Goal: Navigation & Orientation: Find specific page/section

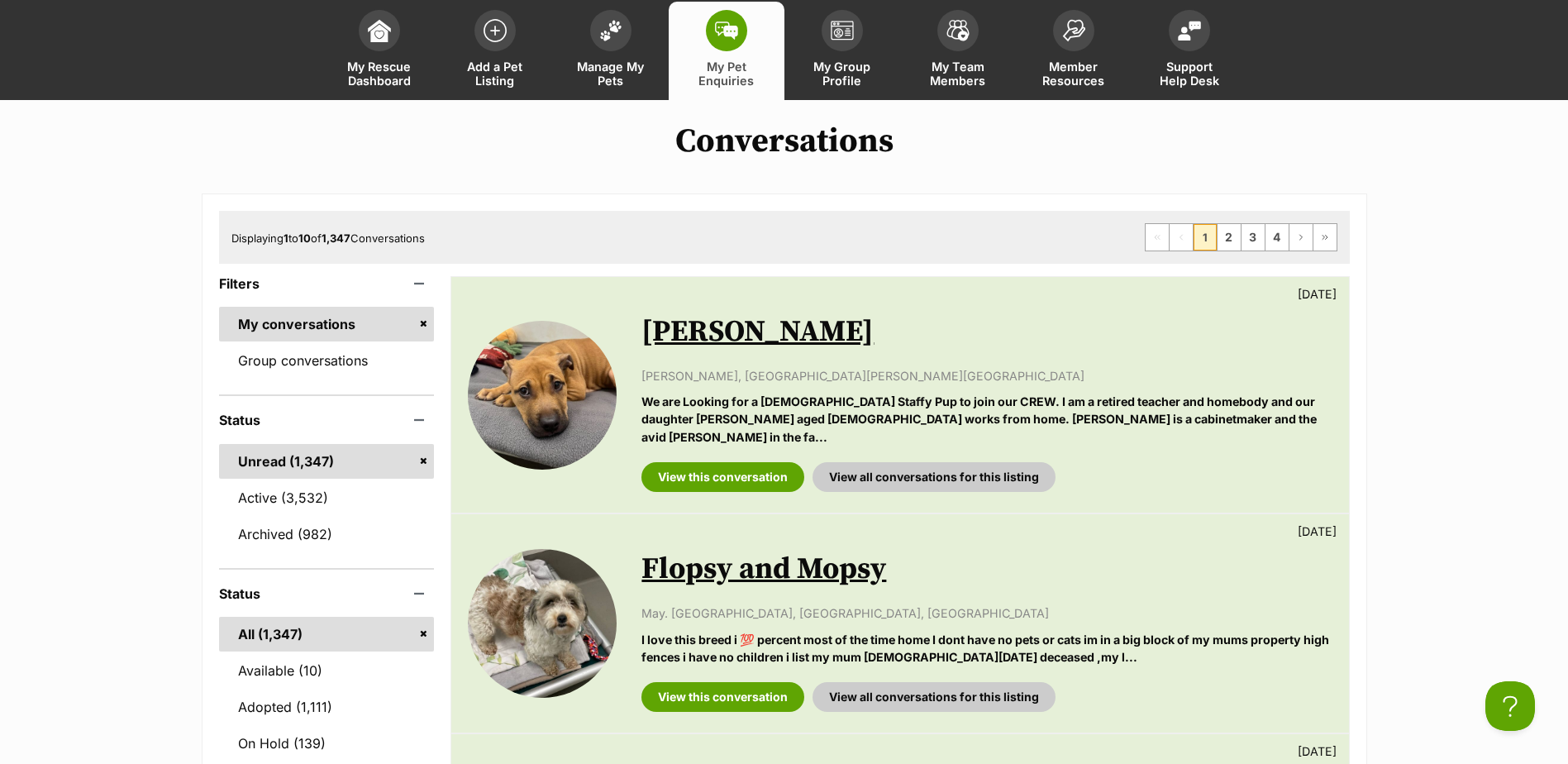
scroll to position [165, 0]
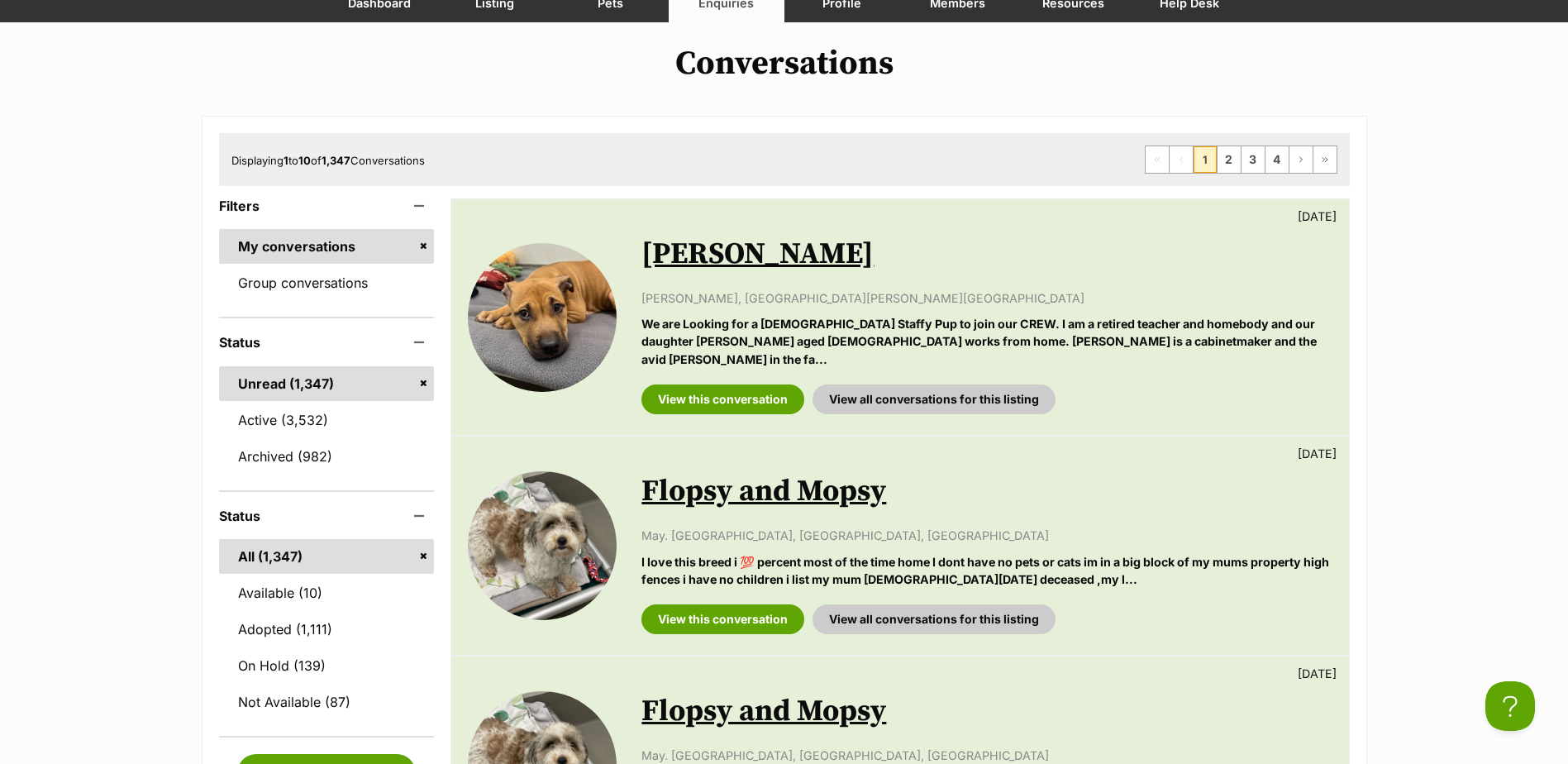
click at [293, 369] on link "Unread (1,347)" at bounding box center [327, 384] width 216 height 35
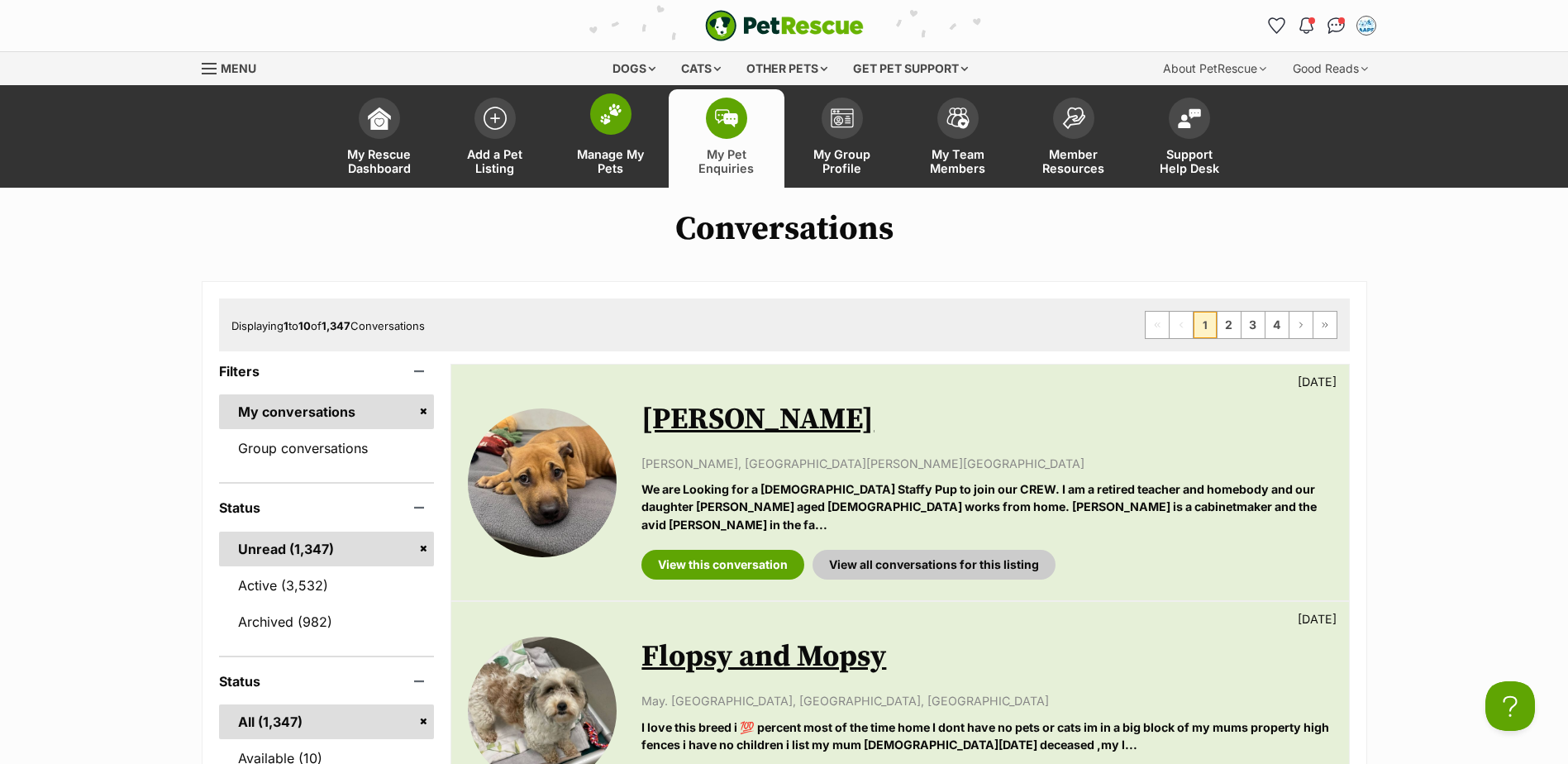
click at [634, 127] on link "Manage My Pets" at bounding box center [611, 138] width 116 height 98
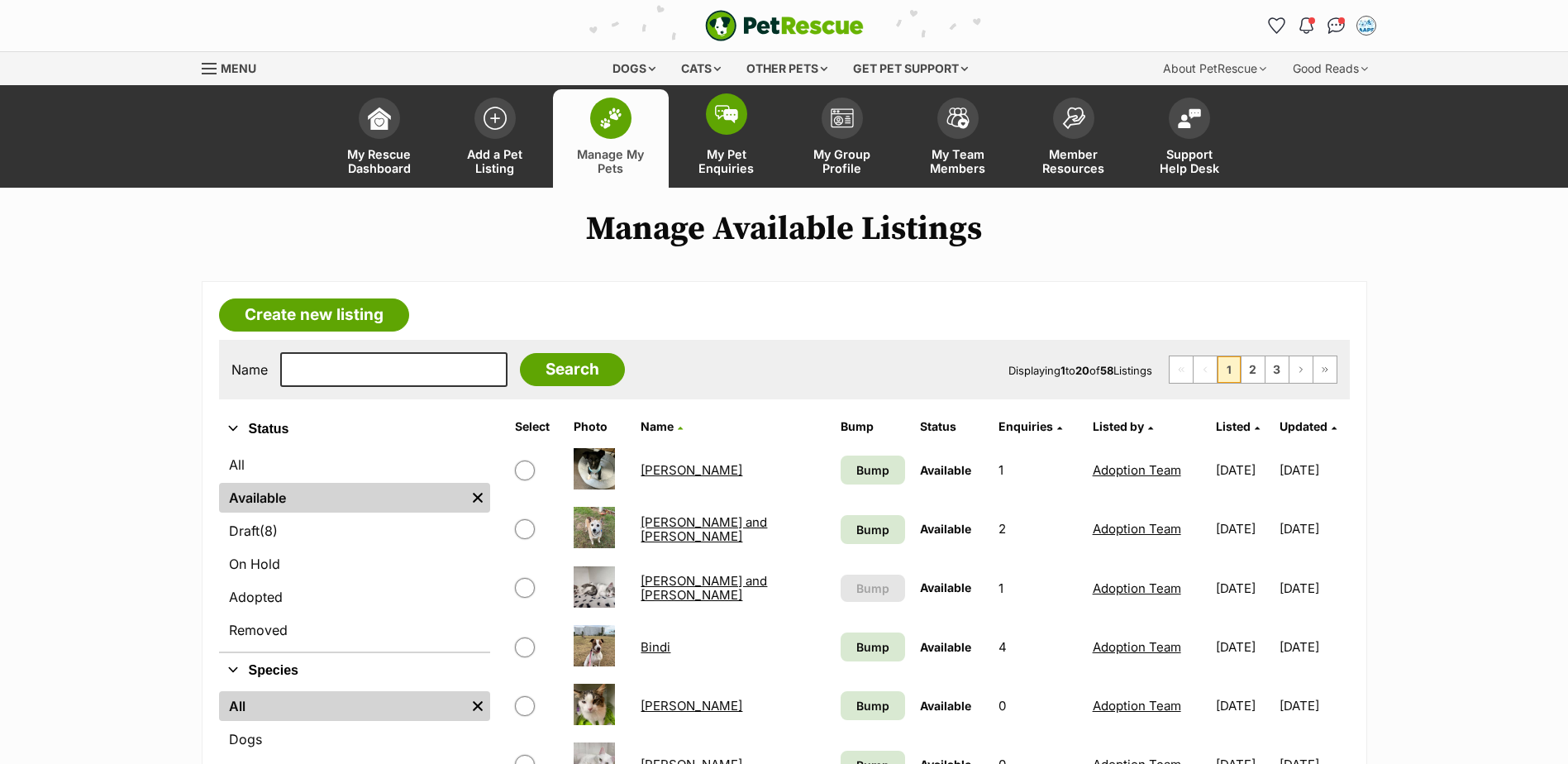
click at [707, 122] on span at bounding box center [727, 114] width 41 height 41
